Goal: Task Accomplishment & Management: Use online tool/utility

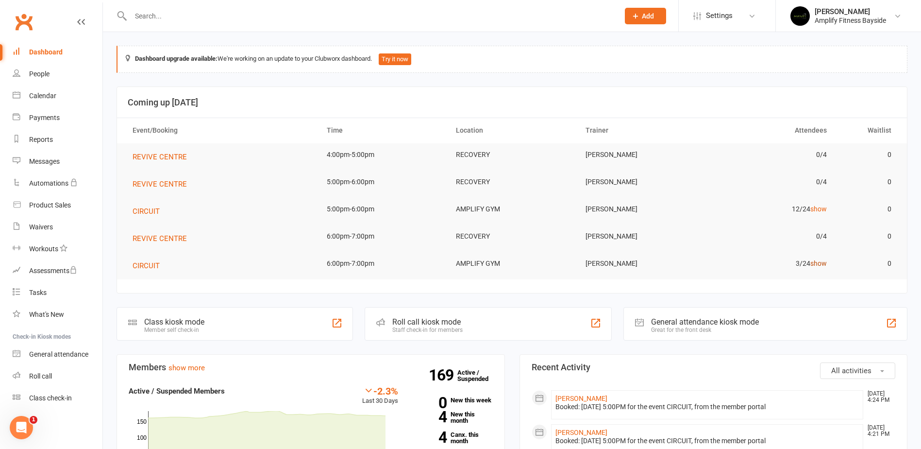
click at [822, 263] on link "show" at bounding box center [818, 263] width 17 height 8
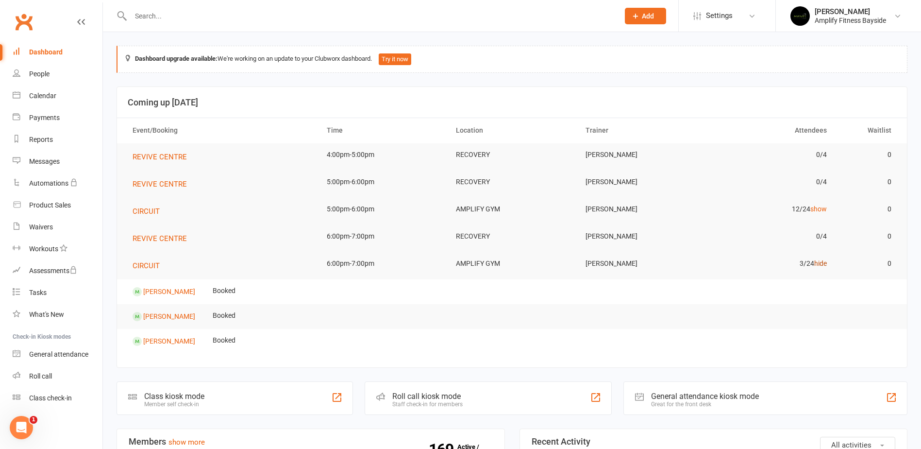
click at [821, 262] on link "hide" at bounding box center [820, 263] width 13 height 8
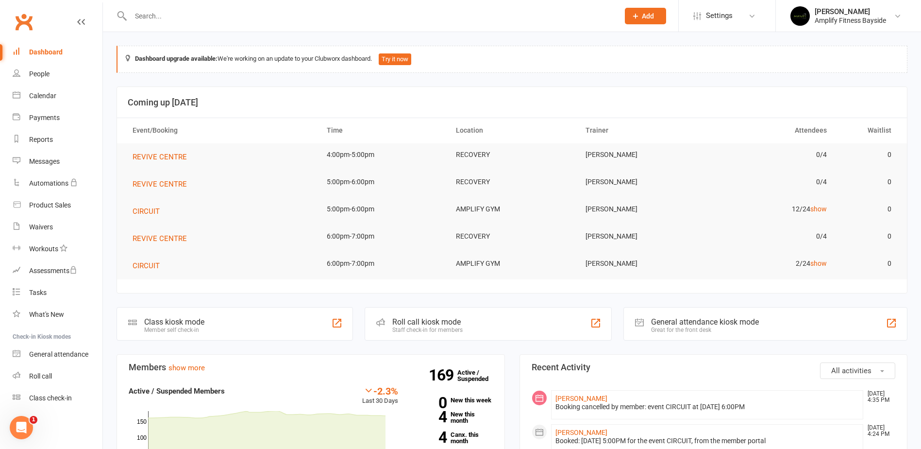
click at [168, 317] on div "Class kiosk mode" at bounding box center [174, 321] width 60 height 9
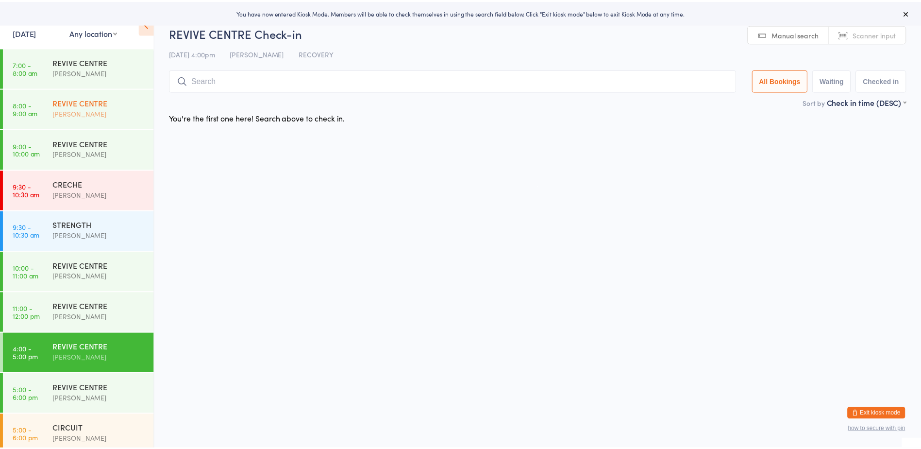
scroll to position [211, 0]
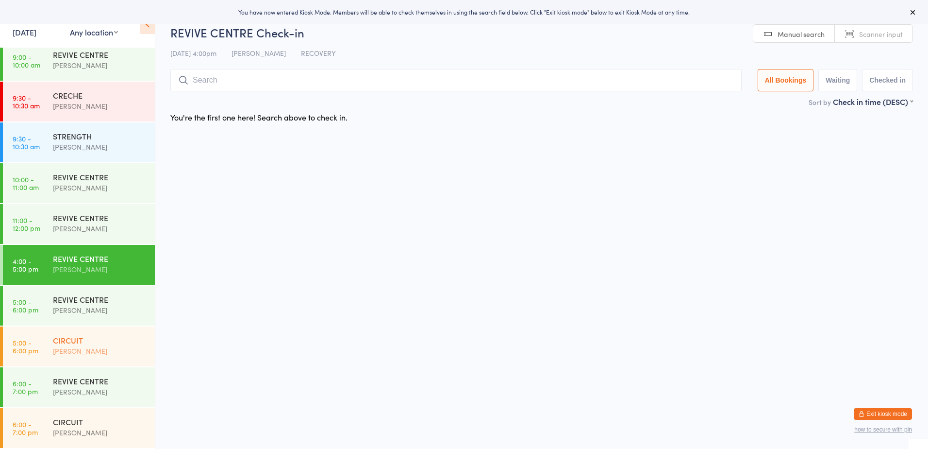
click at [89, 344] on div "CIRCUIT" at bounding box center [100, 340] width 94 height 11
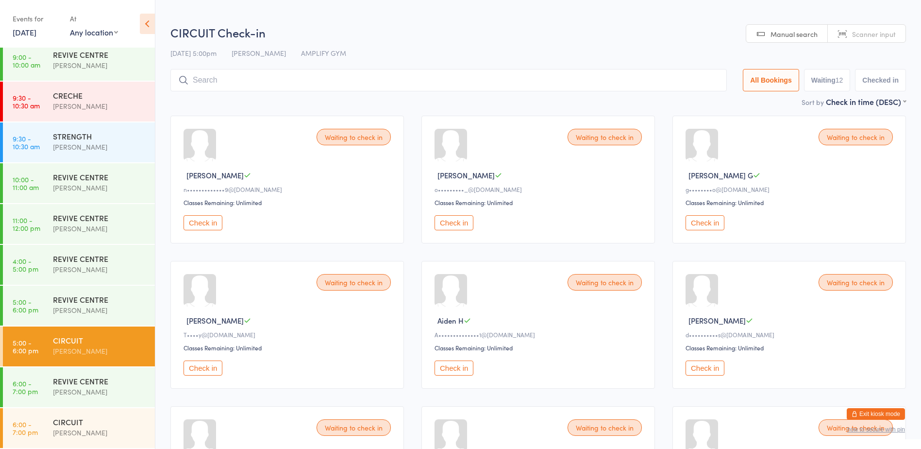
click at [704, 218] on button "Check in" at bounding box center [705, 222] width 39 height 15
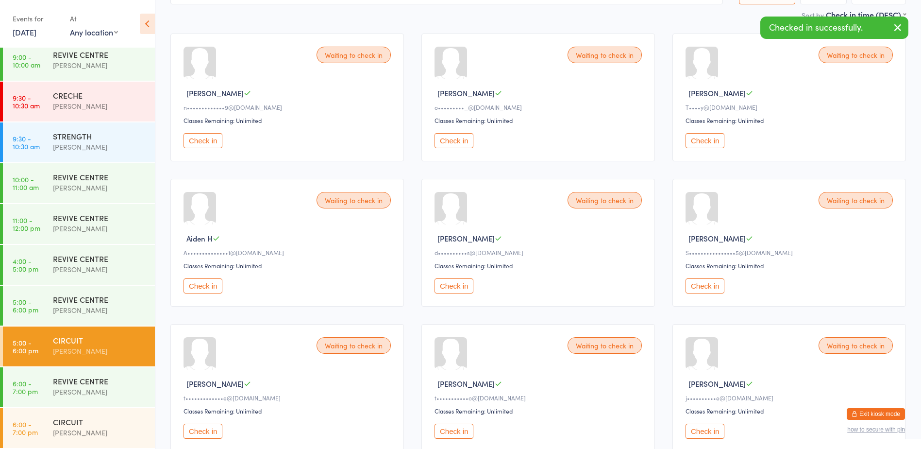
scroll to position [146, 0]
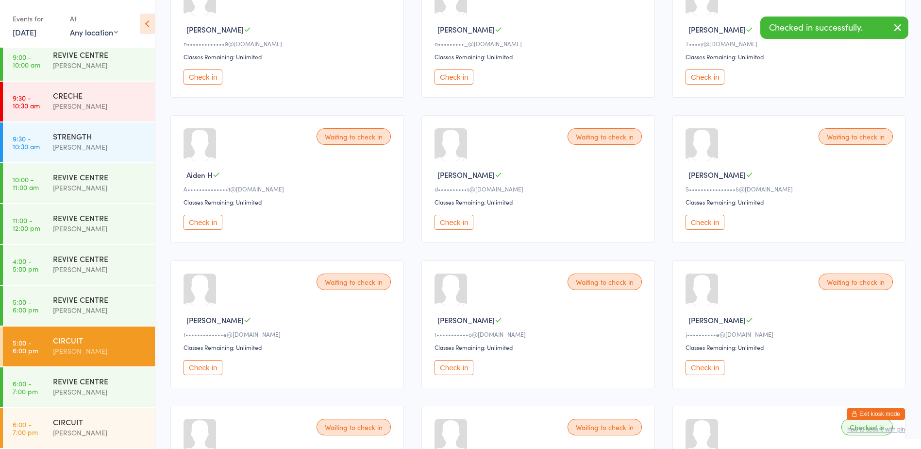
click at [711, 221] on button "Check in" at bounding box center [705, 222] width 39 height 15
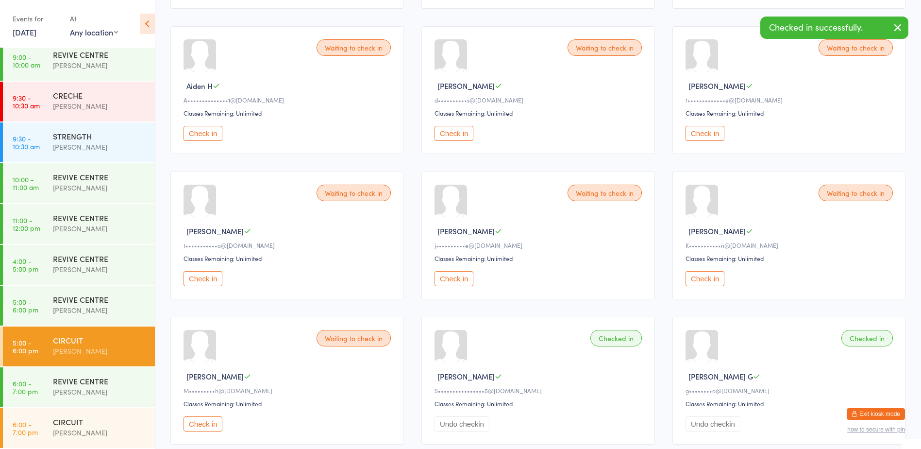
scroll to position [0, 0]
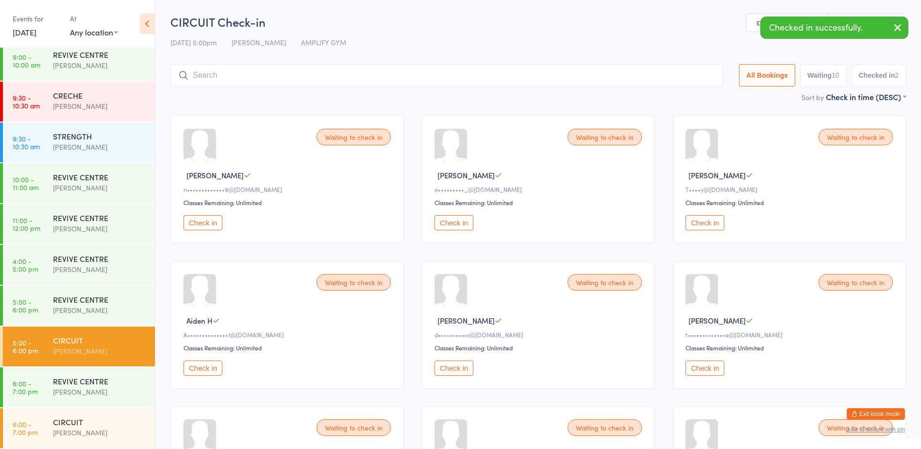
click at [235, 81] on input "search" at bounding box center [446, 75] width 553 height 22
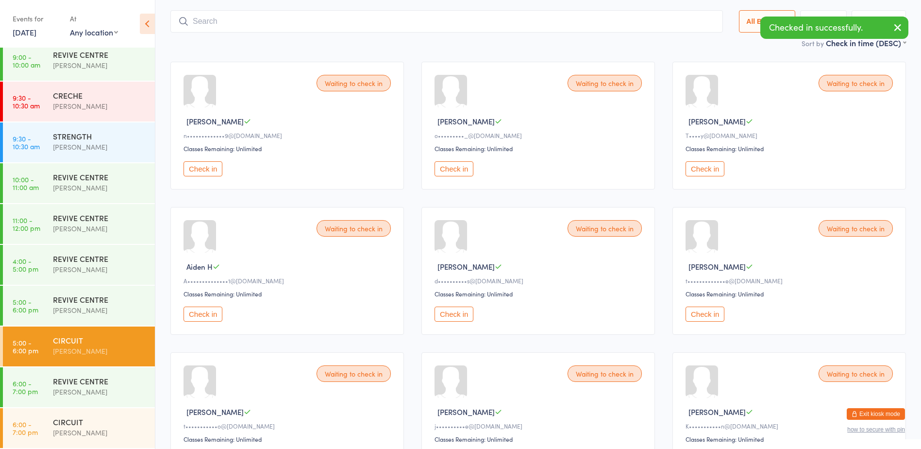
scroll to position [64, 0]
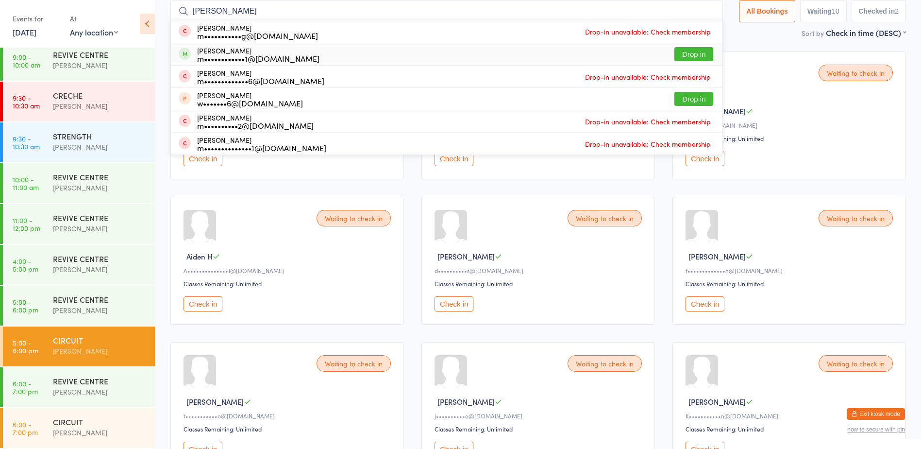
type input "mitch"
click at [680, 55] on button "Drop in" at bounding box center [693, 54] width 39 height 14
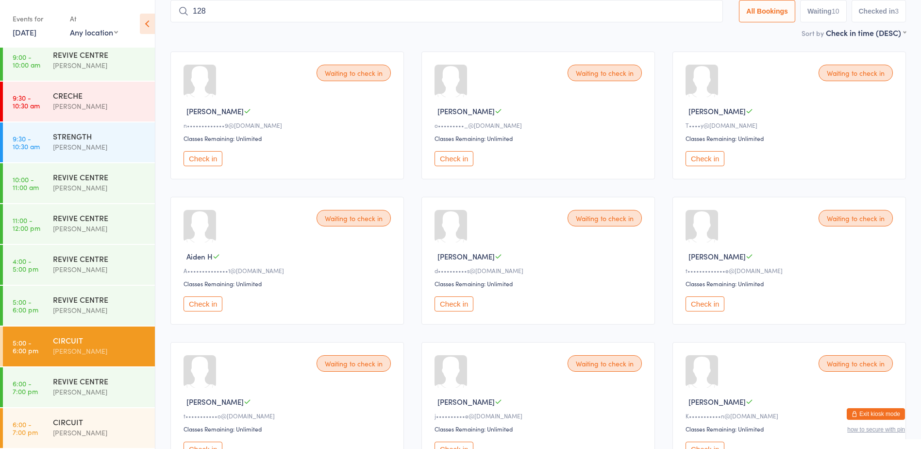
type input "1286"
type input "1223"
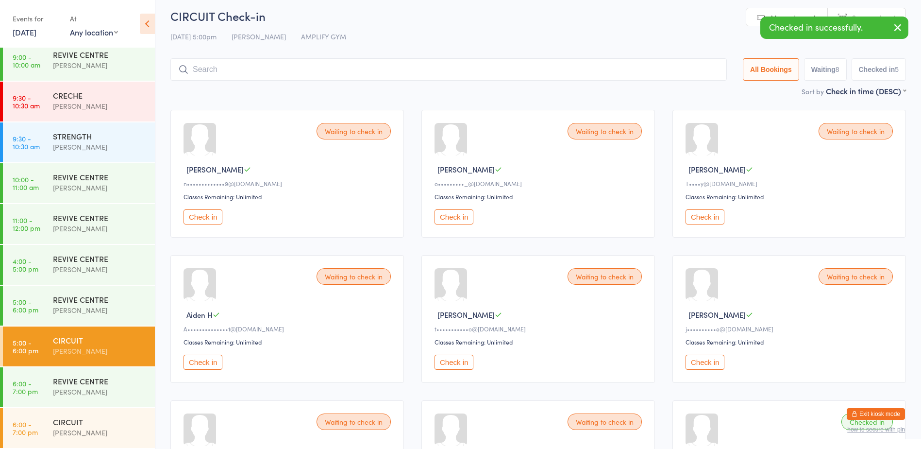
scroll to position [0, 0]
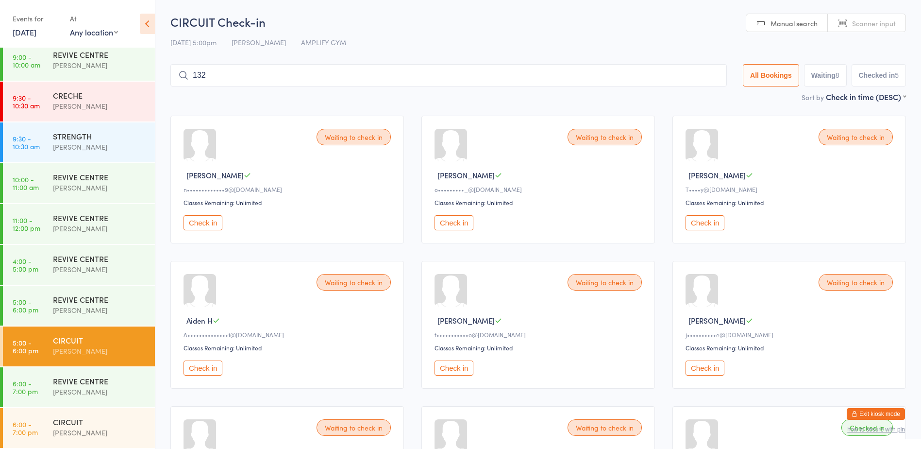
type input "1325"
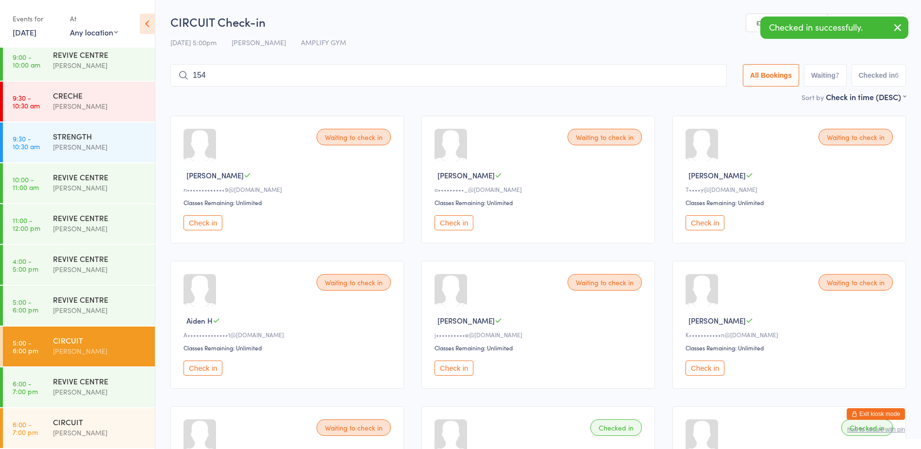
type input "1540"
click at [691, 365] on button "Check in" at bounding box center [705, 367] width 39 height 15
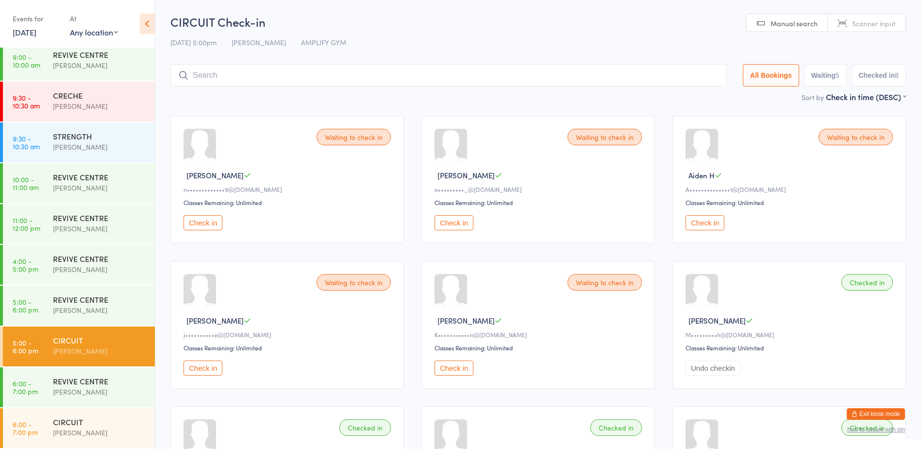
click at [247, 72] on input "search" at bounding box center [448, 75] width 556 height 22
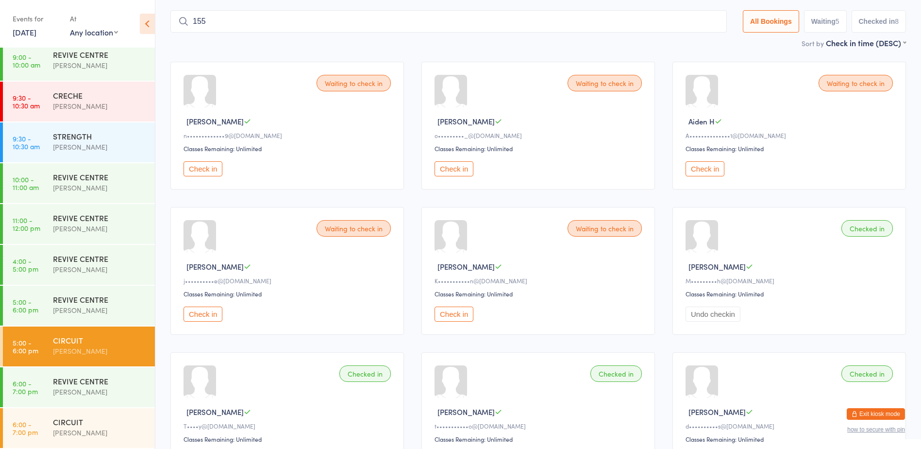
type input "1553"
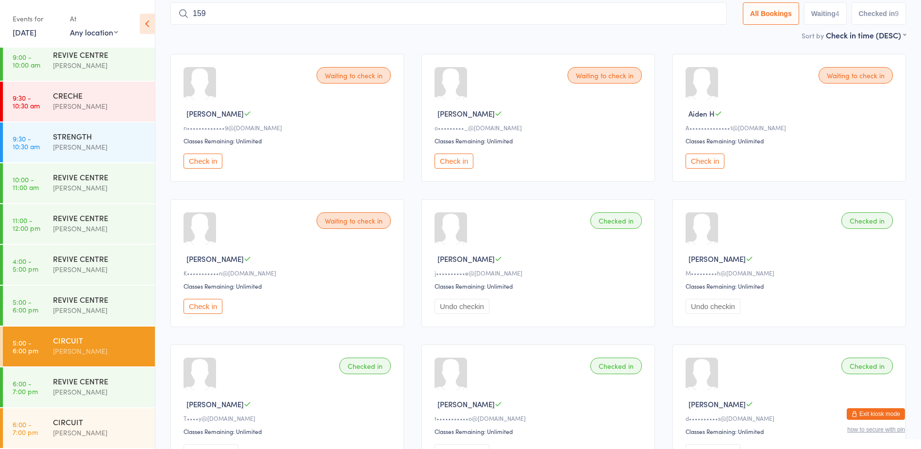
type input "1591"
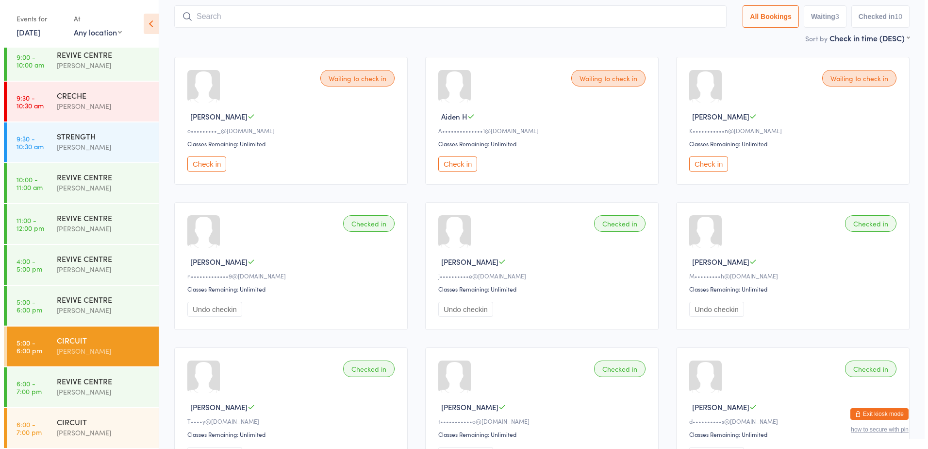
scroll to position [0, 0]
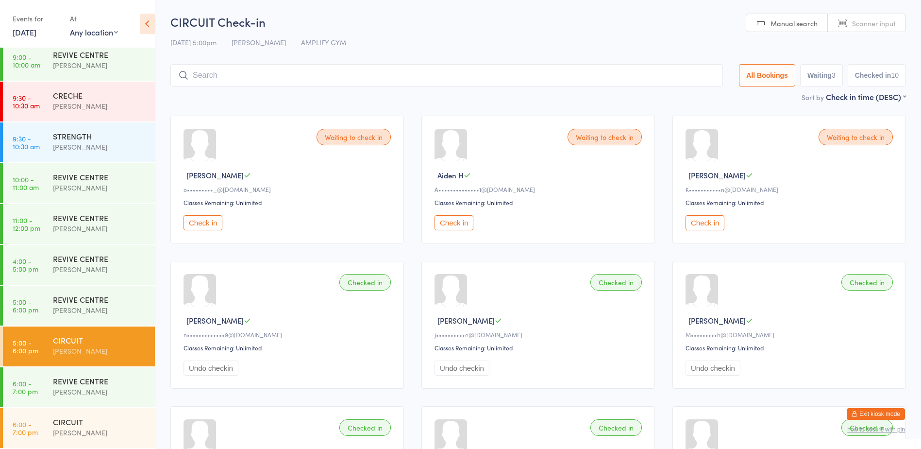
click at [161, 70] on ui-view "CIRCUIT Check-in 14 Oct 5:00pm Rachael Weir AMPLIFY GYM Manual search Scanner i…" at bounding box center [538, 423] width 766 height 819
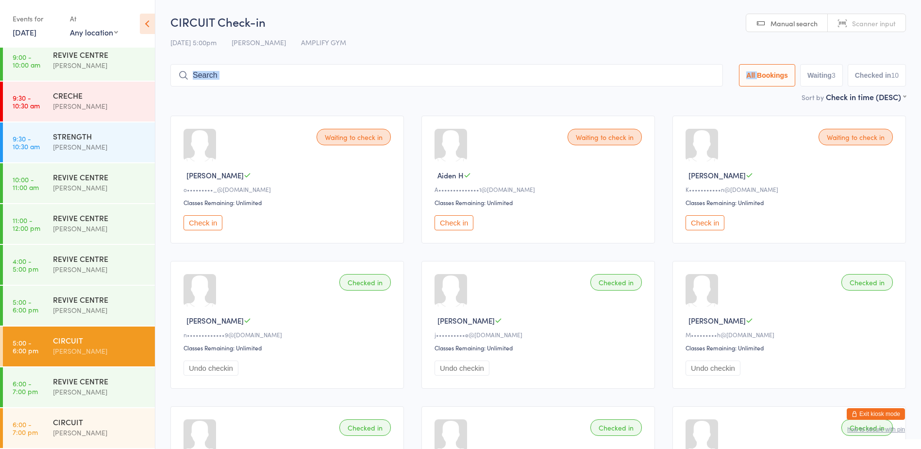
click at [161, 70] on ui-view "CIRCUIT Check-in 14 Oct 5:00pm Rachael Weir AMPLIFY GYM Manual search Scanner i…" at bounding box center [538, 423] width 766 height 819
drag, startPoint x: 161, startPoint y: 70, endPoint x: 171, endPoint y: 70, distance: 10.2
click at [162, 70] on ui-view "CIRCUIT Check-in 14 Oct 5:00pm Rachael Weir AMPLIFY GYM Manual search Scanner i…" at bounding box center [538, 423] width 766 height 819
click at [880, 408] on button "Exit kiosk mode" at bounding box center [876, 414] width 58 height 12
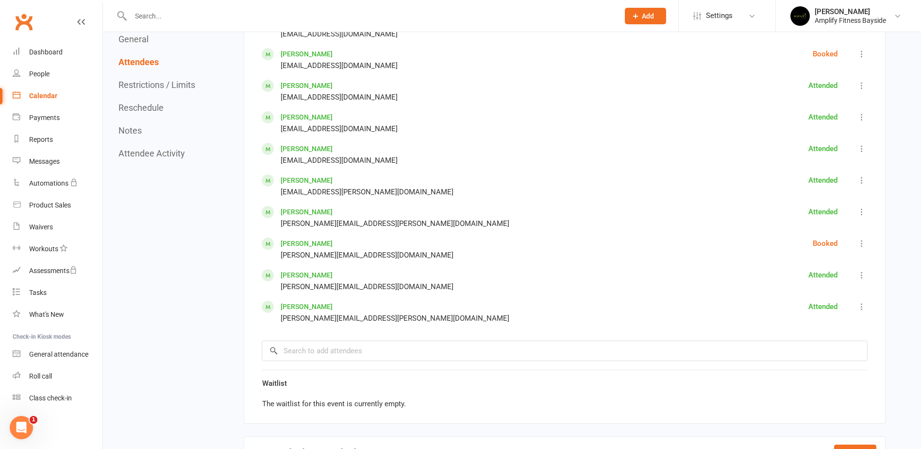
scroll to position [486, 0]
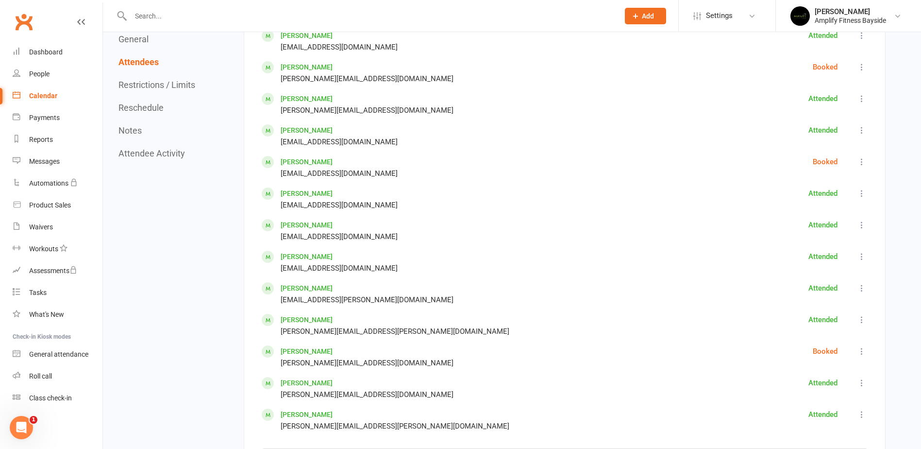
click at [305, 65] on link "Oliver Cook" at bounding box center [307, 67] width 52 height 8
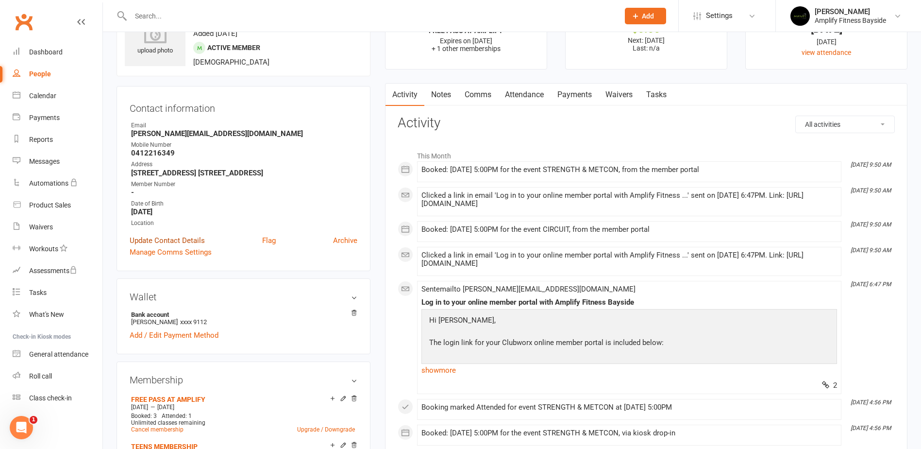
click at [189, 235] on link "Update Contact Details" at bounding box center [167, 241] width 75 height 12
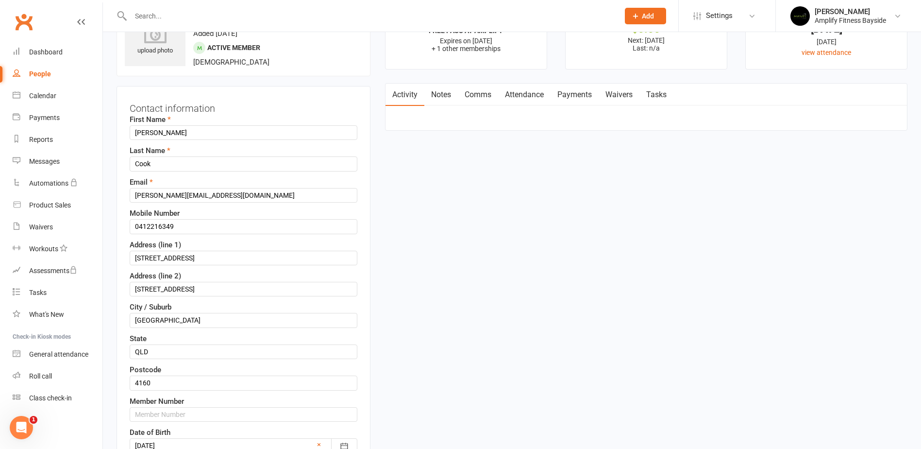
scroll to position [46, 0]
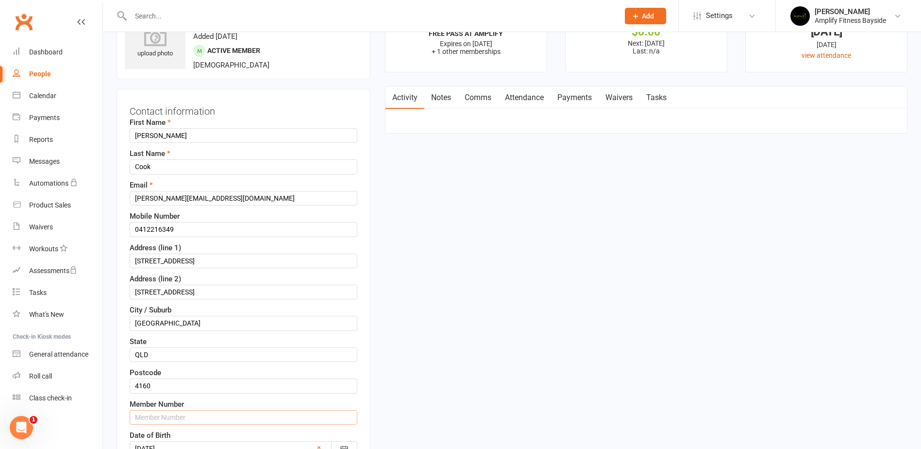
click at [168, 412] on input "text" at bounding box center [244, 417] width 228 height 15
type input "1509"
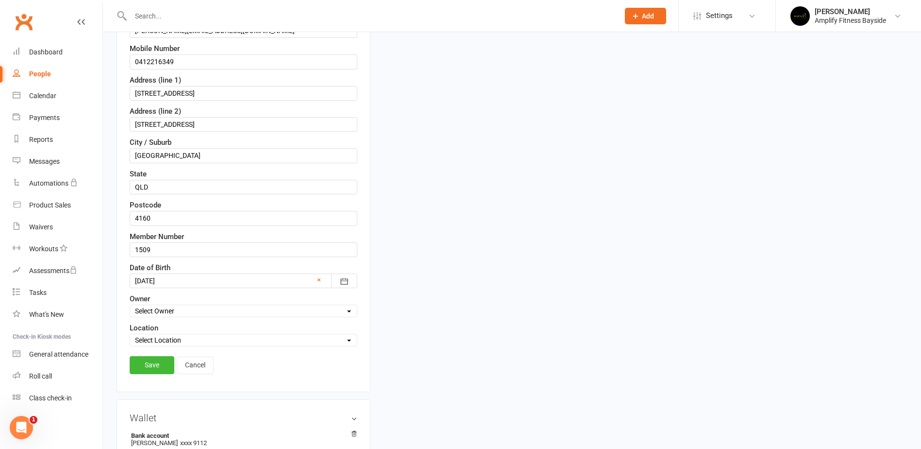
scroll to position [240, 0]
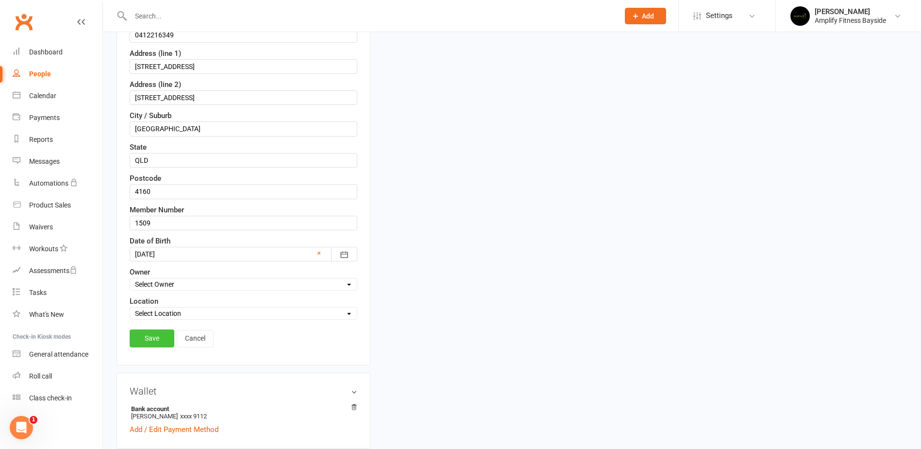
click at [145, 332] on link "Save" at bounding box center [152, 337] width 45 height 17
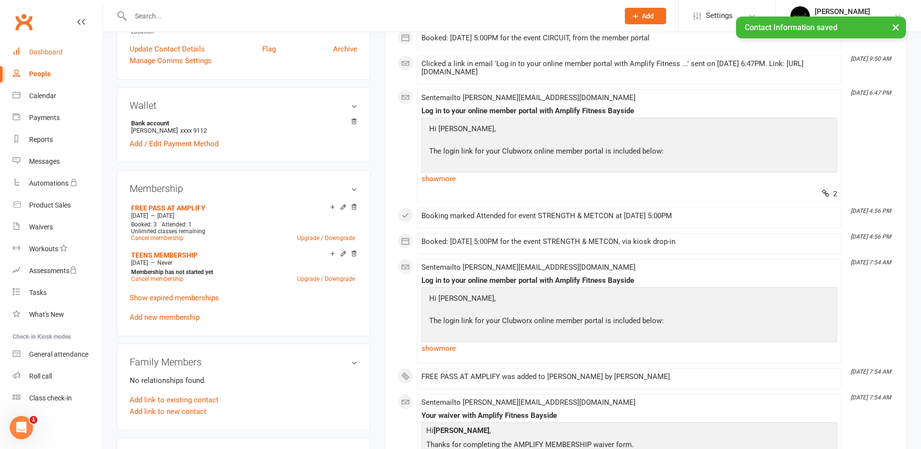
click at [52, 45] on link "Dashboard" at bounding box center [58, 52] width 90 height 22
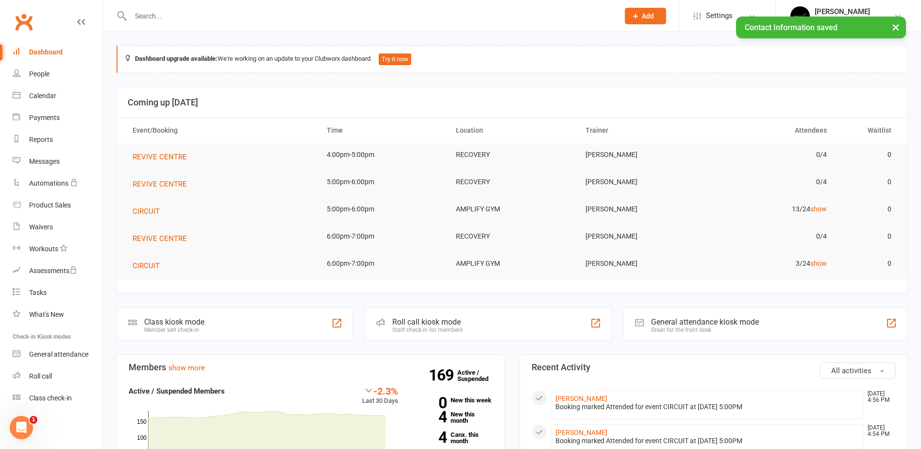
click at [175, 320] on div "Class kiosk mode" at bounding box center [174, 321] width 60 height 9
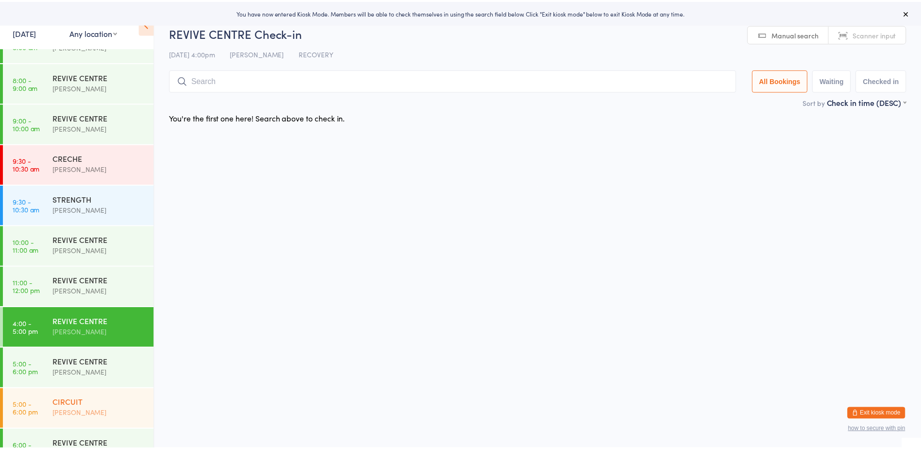
scroll to position [211, 0]
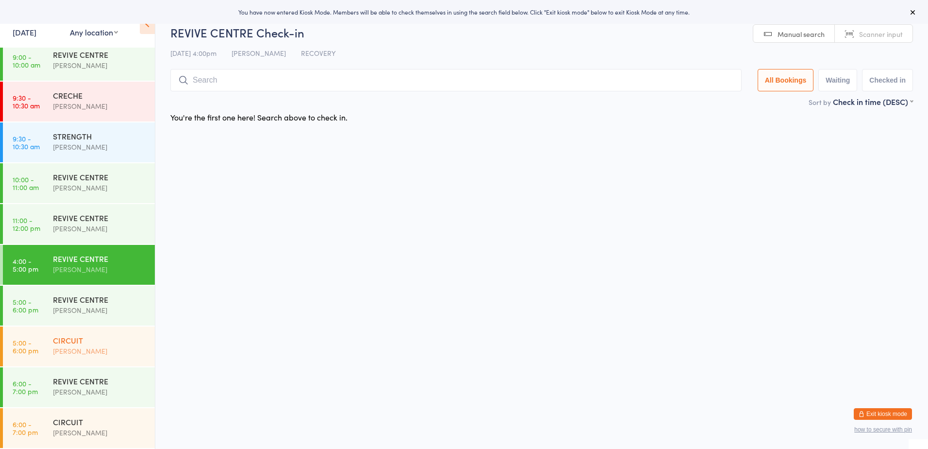
click at [94, 344] on div "CIRCUIT" at bounding box center [100, 340] width 94 height 11
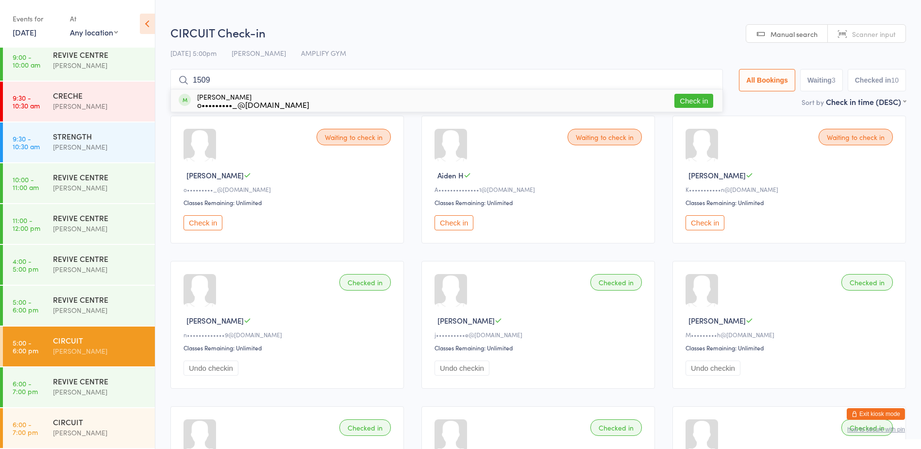
type input "1509"
click at [688, 102] on button "Check in" at bounding box center [693, 101] width 39 height 14
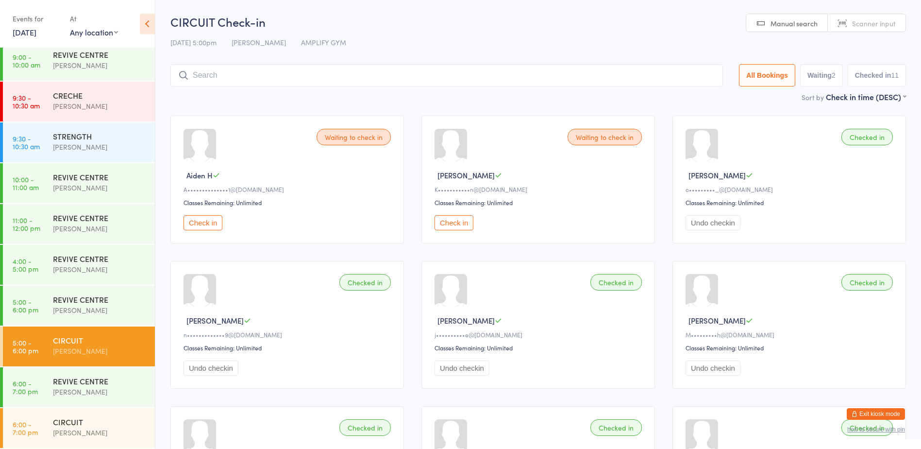
click at [205, 221] on button "Check in" at bounding box center [203, 222] width 39 height 15
click at [241, 84] on input "search" at bounding box center [446, 75] width 553 height 22
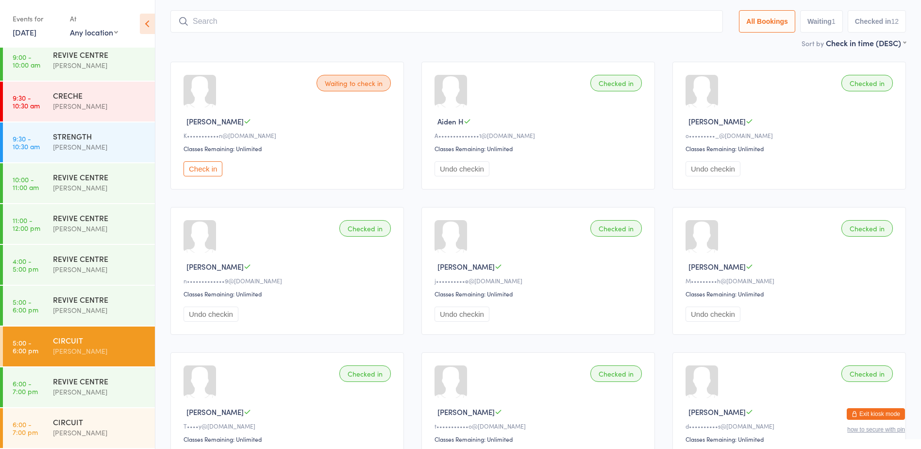
scroll to position [64, 0]
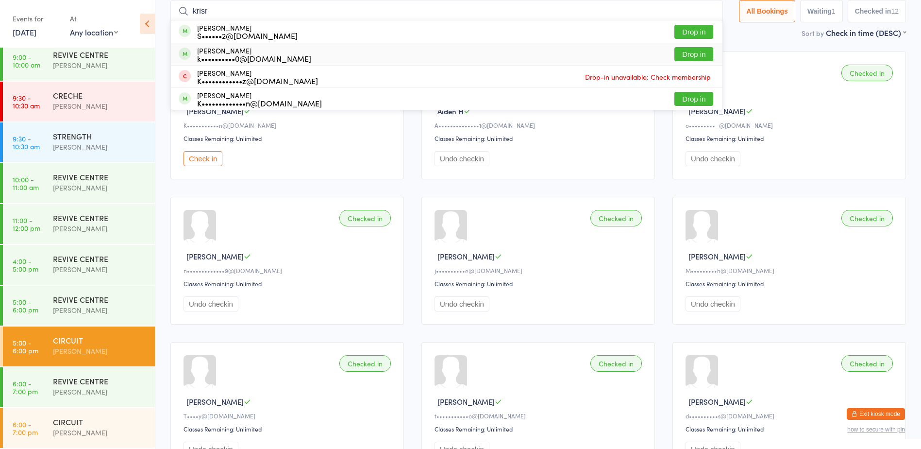
type input "krisr"
click at [689, 56] on button "Drop in" at bounding box center [693, 54] width 39 height 14
